Goal: Task Accomplishment & Management: Manage account settings

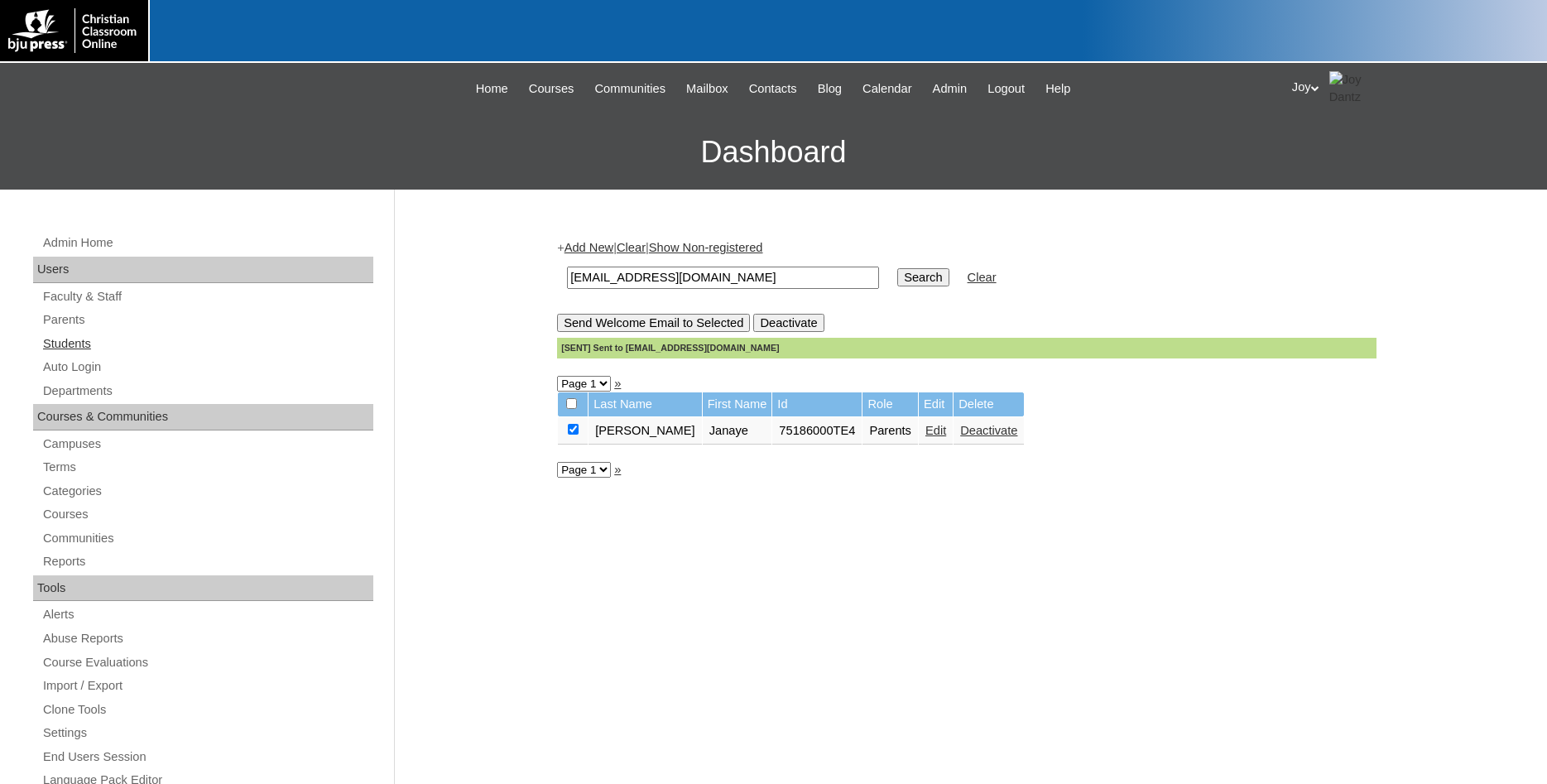
click at [63, 343] on link "Students" at bounding box center [207, 344] width 332 height 20
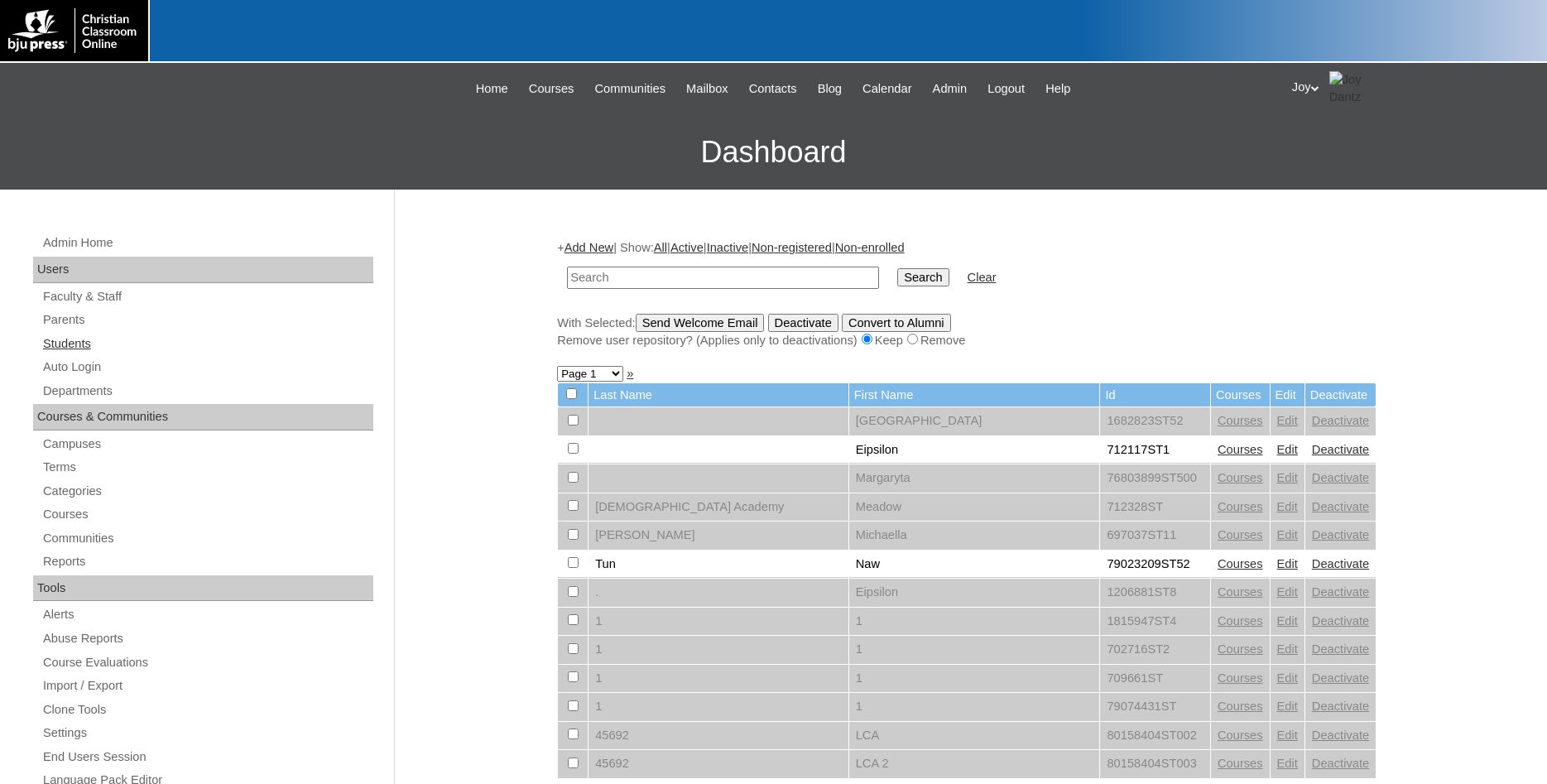
click at [83, 343] on link "Students" at bounding box center [207, 344] width 332 height 20
click at [73, 338] on link "Students" at bounding box center [207, 344] width 332 height 20
click at [658, 269] on input "text" at bounding box center [723, 277] width 312 height 22
click at [684, 277] on input "text" at bounding box center [723, 277] width 312 height 22
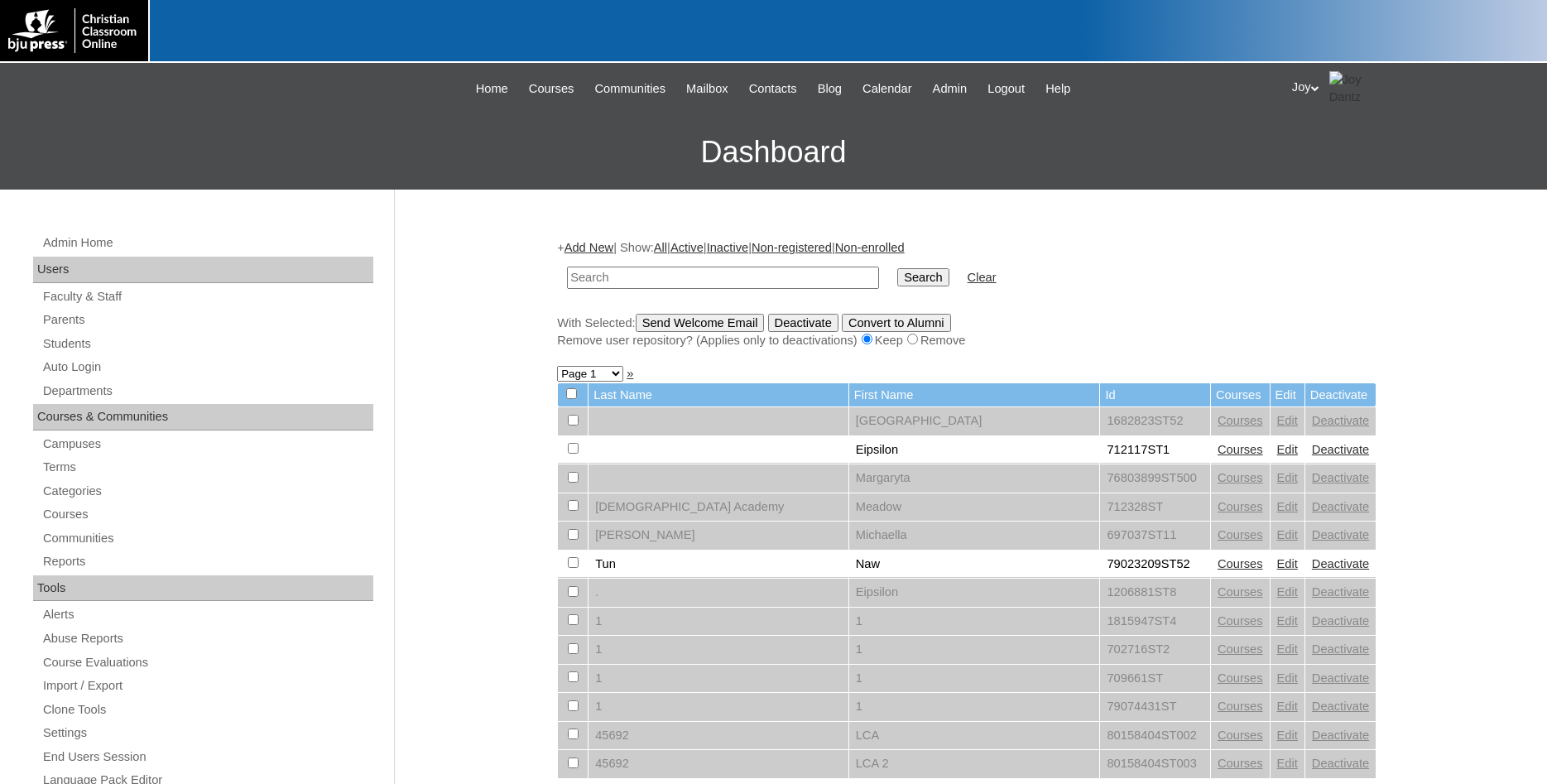
click at [684, 277] on input "text" at bounding box center [723, 277] width 312 height 22
click at [700, 277] on input "text" at bounding box center [723, 277] width 312 height 22
type input "75186000"
click at [905, 276] on input "Search" at bounding box center [923, 277] width 51 height 18
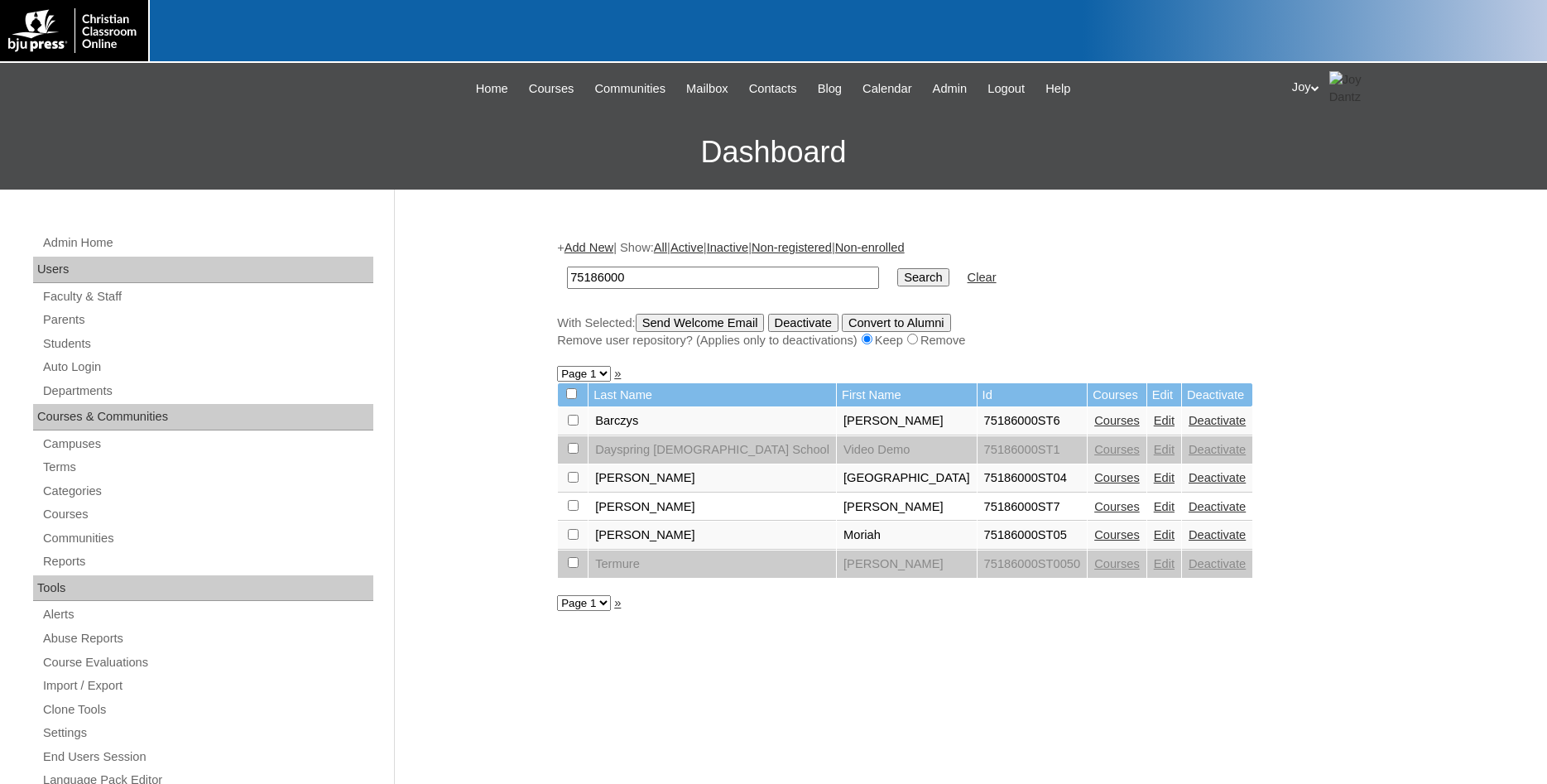
click at [572, 425] on input "checkbox" at bounding box center [572, 419] width 11 height 11
checkbox input "true"
click at [571, 423] on input "checkbox" at bounding box center [572, 419] width 11 height 11
checkbox input "true"
click at [719, 319] on input "Send Welcome Email" at bounding box center [700, 322] width 129 height 18
